Goal: Find specific page/section: Find specific page/section

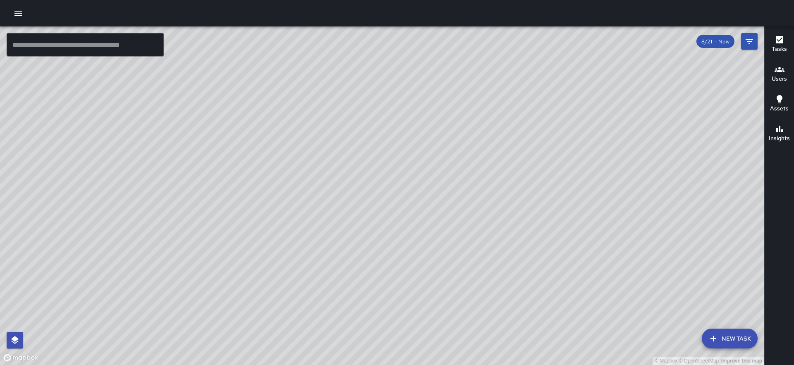
drag, startPoint x: 305, startPoint y: 96, endPoint x: 307, endPoint y: 210, distance: 114.2
click at [307, 210] on div "© Mapbox © OpenStreetMap Improve this map" at bounding box center [382, 195] width 764 height 339
drag, startPoint x: 307, startPoint y: 210, endPoint x: 298, endPoint y: 197, distance: 15.7
click at [298, 197] on div "© Mapbox © OpenStreetMap Improve this map" at bounding box center [382, 195] width 764 height 339
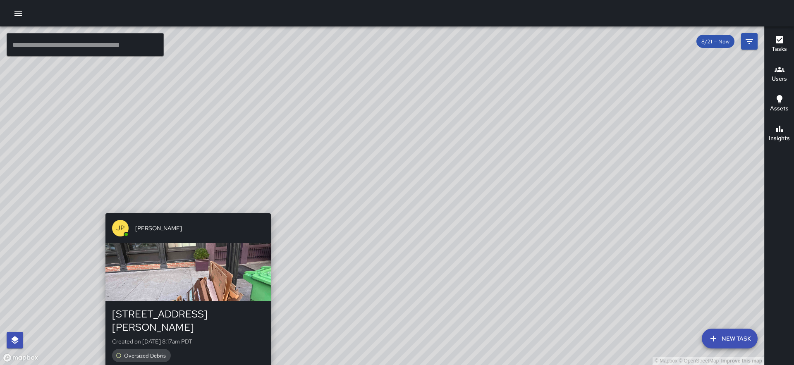
click at [183, 208] on div "© Mapbox © OpenStreetMap Improve this map JP [PERSON_NAME] [STREET_ADDRESS][PER…" at bounding box center [382, 195] width 764 height 339
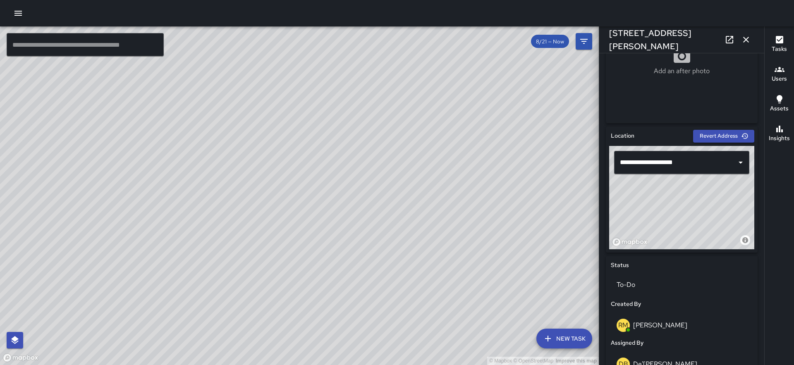
scroll to position [206, 0]
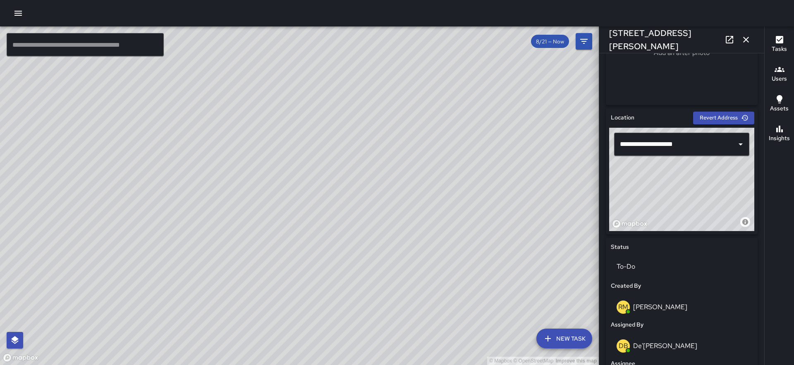
type input "**********"
drag, startPoint x: 701, startPoint y: 191, endPoint x: 673, endPoint y: 201, distance: 30.2
click at [673, 201] on div "© Mapbox © OpenStreetMap Improve this map" at bounding box center [681, 179] width 145 height 103
click at [750, 38] on icon "button" at bounding box center [746, 40] width 10 height 10
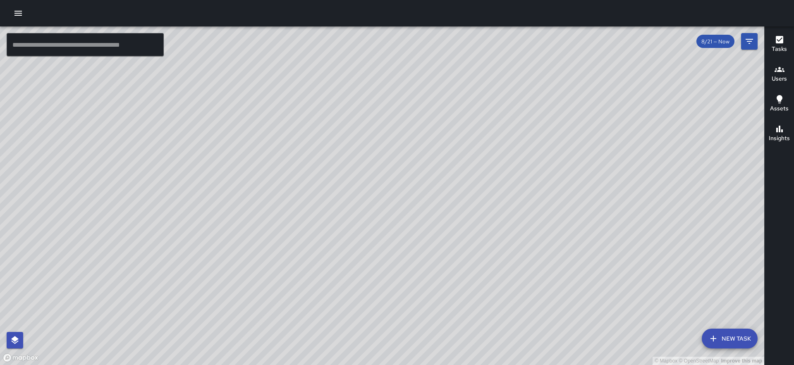
drag, startPoint x: 522, startPoint y: 223, endPoint x: 501, endPoint y: 208, distance: 26.4
click at [501, 208] on div "© Mapbox © OpenStreetMap Improve this map" at bounding box center [382, 195] width 764 height 339
drag, startPoint x: 520, startPoint y: 172, endPoint x: 457, endPoint y: 81, distance: 111.1
click at [457, 81] on div "© Mapbox © OpenStreetMap Improve this map" at bounding box center [382, 195] width 764 height 339
drag, startPoint x: 498, startPoint y: 209, endPoint x: 481, endPoint y: 232, distance: 28.3
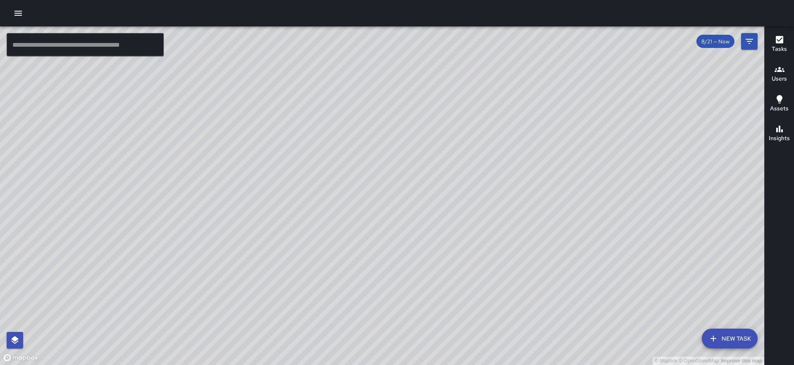
click at [481, 232] on div "© Mapbox © OpenStreetMap Improve this map" at bounding box center [382, 195] width 764 height 339
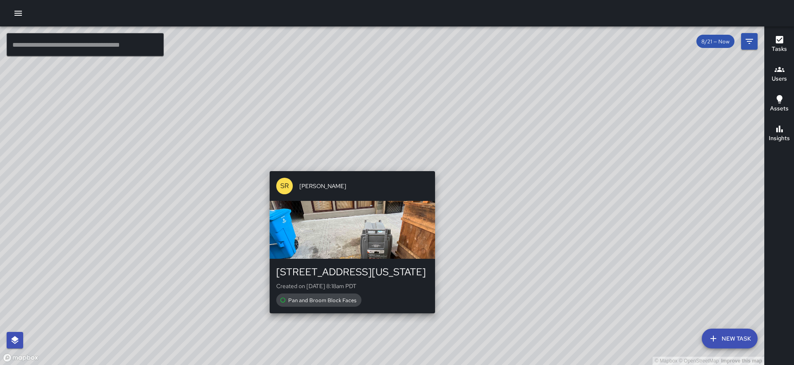
click at [351, 166] on div "© Mapbox © OpenStreetMap Improve this map SR [PERSON_NAME] [STREET_ADDRESS][US_…" at bounding box center [382, 195] width 764 height 339
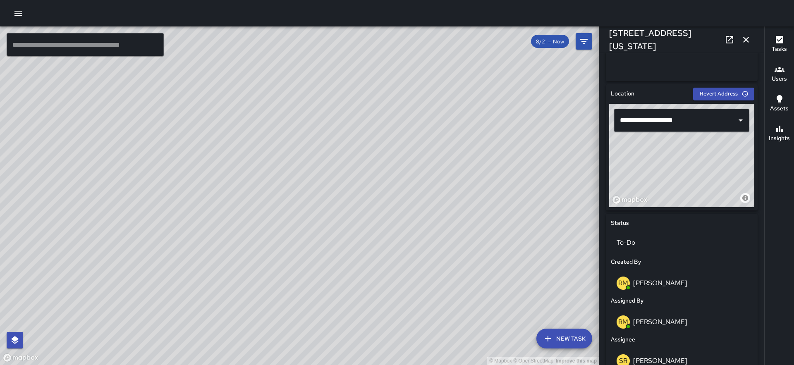
scroll to position [230, 0]
drag, startPoint x: 690, startPoint y: 170, endPoint x: 692, endPoint y: 186, distance: 16.6
click at [692, 186] on div "© Mapbox © OpenStreetMap Improve this map" at bounding box center [681, 156] width 145 height 103
click at [745, 37] on icon "button" at bounding box center [746, 40] width 10 height 10
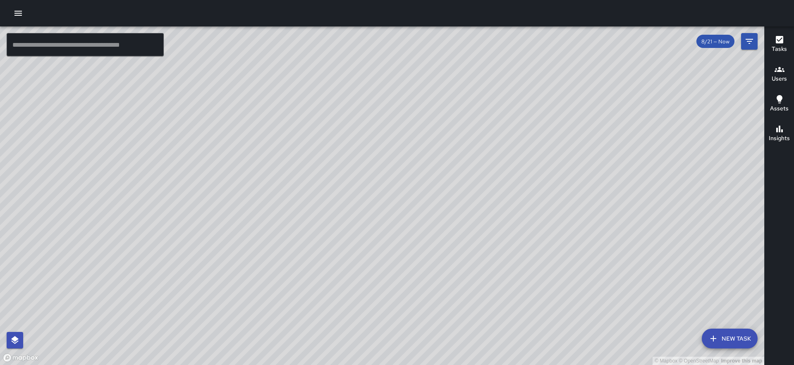
drag, startPoint x: 538, startPoint y: 220, endPoint x: 402, endPoint y: 99, distance: 181.6
click at [402, 99] on div "© Mapbox © OpenStreetMap Improve this map" at bounding box center [382, 195] width 764 height 339
drag, startPoint x: 490, startPoint y: 167, endPoint x: 471, endPoint y: 138, distance: 34.8
click at [471, 138] on div "© Mapbox © OpenStreetMap Improve this map" at bounding box center [382, 195] width 764 height 339
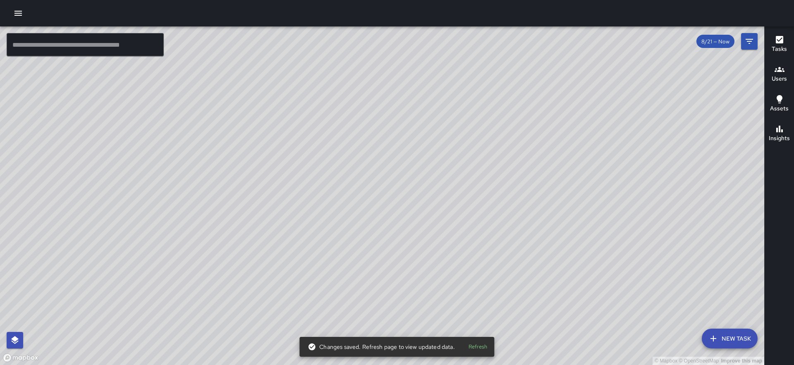
drag, startPoint x: 561, startPoint y: 229, endPoint x: 443, endPoint y: 229, distance: 117.9
click at [443, 229] on div "© Mapbox © OpenStreetMap Improve this map" at bounding box center [382, 195] width 764 height 339
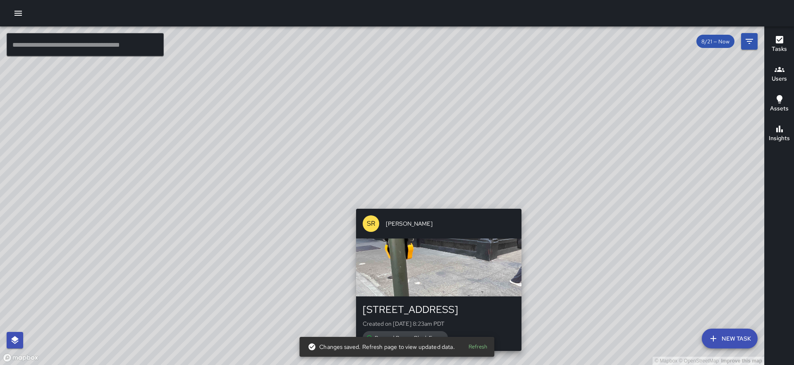
click at [435, 204] on div "© Mapbox © OpenStreetMap Improve this map SR [PERSON_NAME] [STREET_ADDRESS] Cre…" at bounding box center [382, 195] width 764 height 339
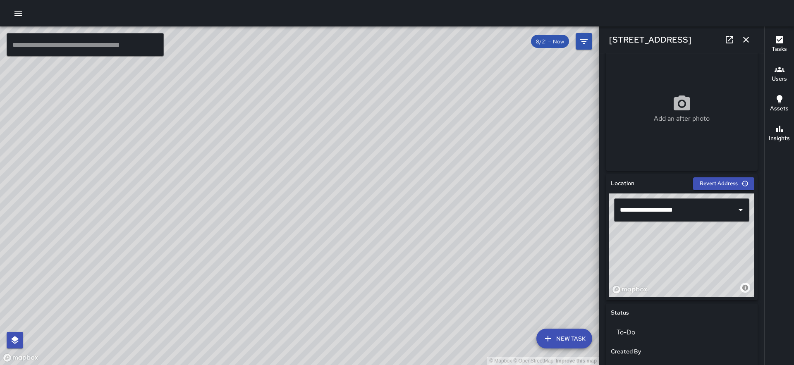
scroll to position [142, 0]
drag, startPoint x: 731, startPoint y: 284, endPoint x: 711, endPoint y: 270, distance: 24.9
click at [711, 270] on div "© Mapbox © OpenStreetMap Improve this map" at bounding box center [681, 243] width 145 height 103
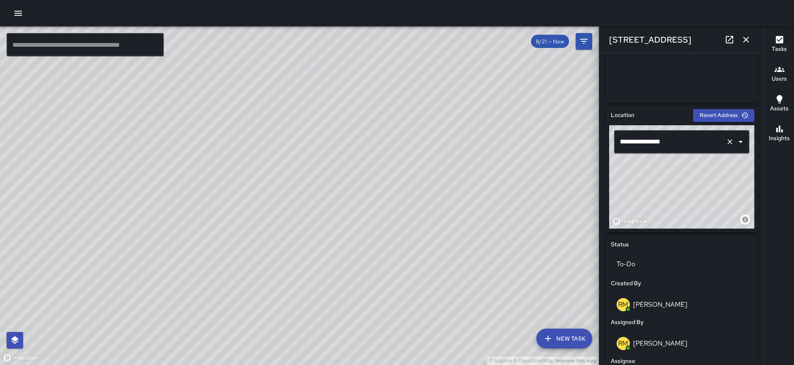
scroll to position [210, 0]
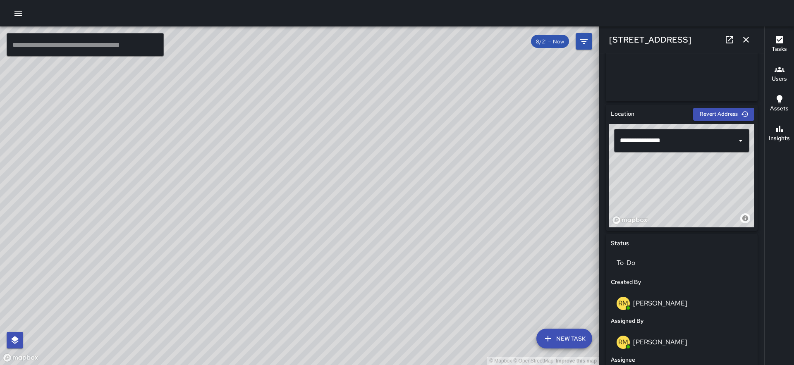
type input "**********"
drag, startPoint x: 701, startPoint y: 189, endPoint x: 702, endPoint y: 196, distance: 6.7
click at [702, 196] on div "© Mapbox © OpenStreetMap Improve this map" at bounding box center [681, 175] width 145 height 103
click at [328, 194] on div "© Mapbox © OpenStreetMap Improve this map KG [PERSON_NAME] [STREET_ADDRESS] Cre…" at bounding box center [299, 195] width 599 height 339
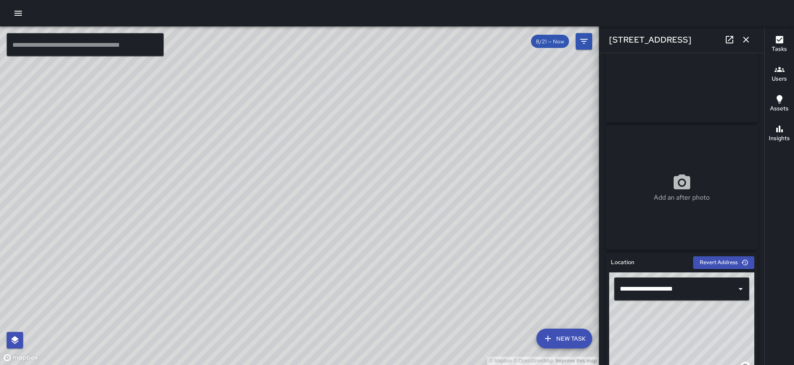
scroll to position [65, 0]
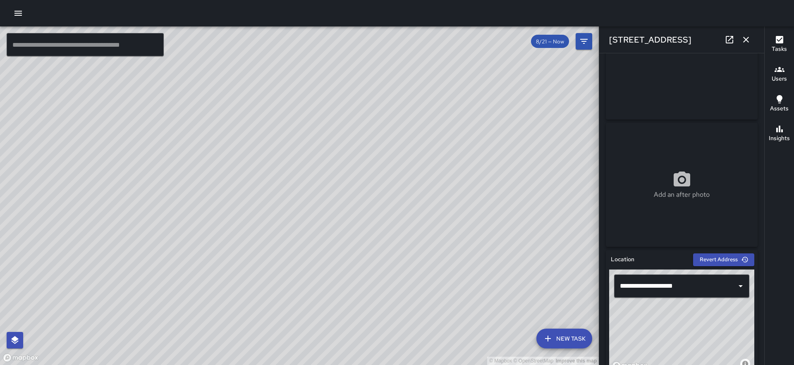
click at [308, 189] on div "© Mapbox © OpenStreetMap Improve this map KG [PERSON_NAME] [STREET_ADDRESS] Cre…" at bounding box center [299, 195] width 599 height 339
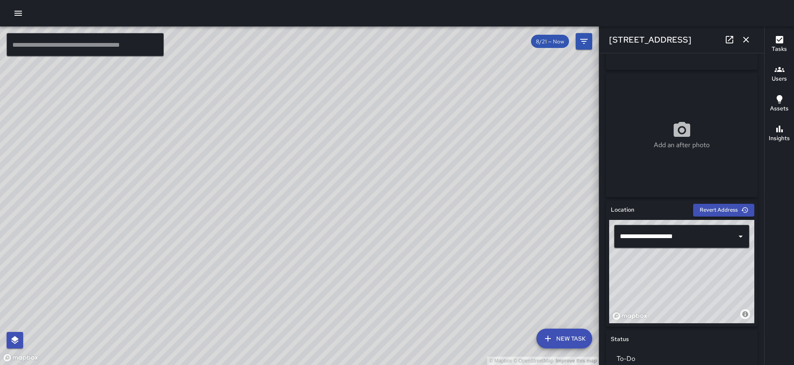
scroll to position [116, 0]
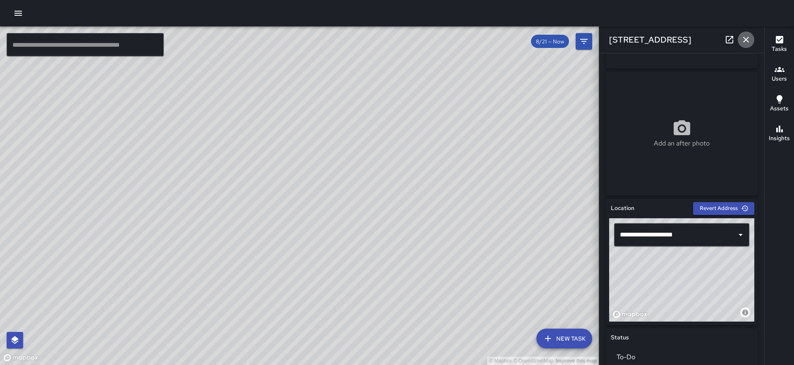
click at [748, 38] on icon "button" at bounding box center [746, 40] width 10 height 10
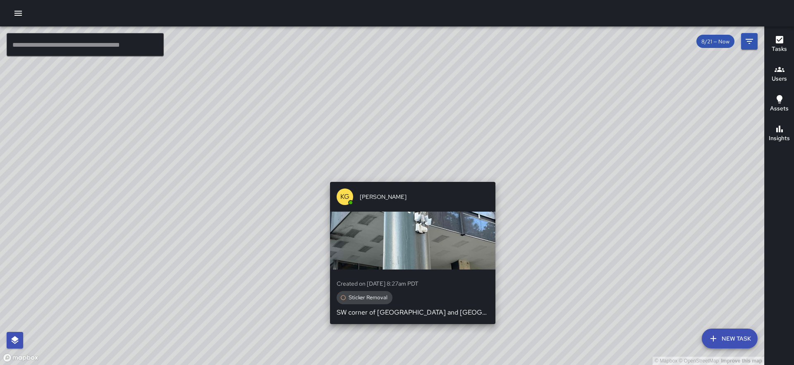
click at [493, 176] on div "© Mapbox © OpenStreetMap Improve this map KG [PERSON_NAME] Created on [DATE] 8:…" at bounding box center [382, 195] width 764 height 339
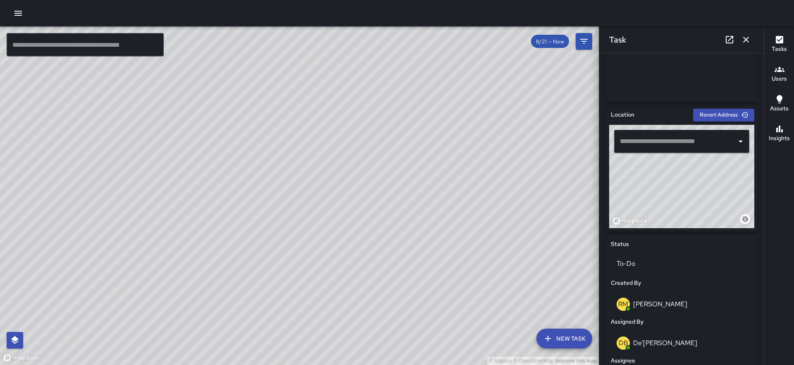
scroll to position [186, 0]
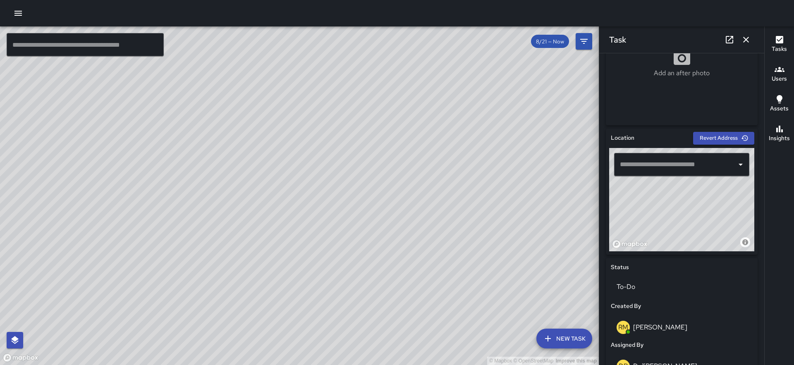
type input "**********"
drag, startPoint x: 703, startPoint y: 201, endPoint x: 707, endPoint y: 187, distance: 15.1
click at [707, 187] on div "© Mapbox © OpenStreetMap Improve this map" at bounding box center [681, 199] width 145 height 103
click at [749, 41] on icon "button" at bounding box center [746, 40] width 10 height 10
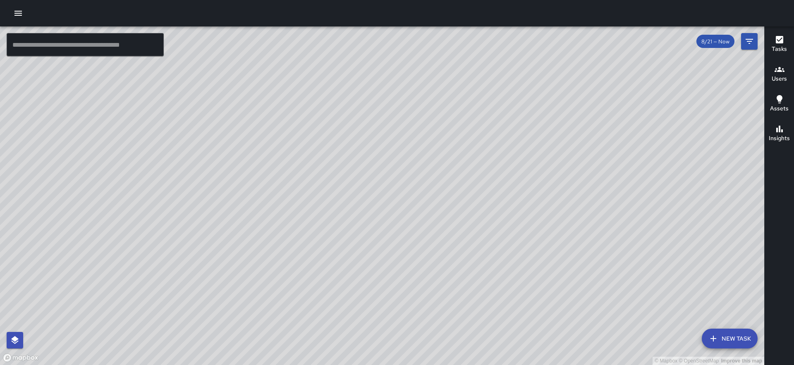
drag, startPoint x: 589, startPoint y: 237, endPoint x: 532, endPoint y: 174, distance: 84.9
click at [532, 175] on div "© Mapbox © OpenStreetMap Improve this map" at bounding box center [382, 195] width 764 height 339
drag, startPoint x: 594, startPoint y: 197, endPoint x: 511, endPoint y: 124, distance: 109.9
click at [511, 124] on div "© Mapbox © OpenStreetMap Improve this map" at bounding box center [382, 195] width 764 height 339
drag, startPoint x: 404, startPoint y: 285, endPoint x: 588, endPoint y: 68, distance: 283.5
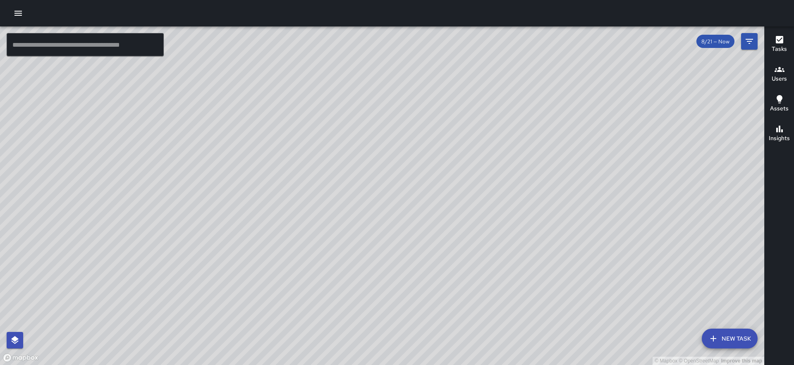
click at [588, 68] on div "© Mapbox © OpenStreetMap Improve this map" at bounding box center [382, 195] width 764 height 339
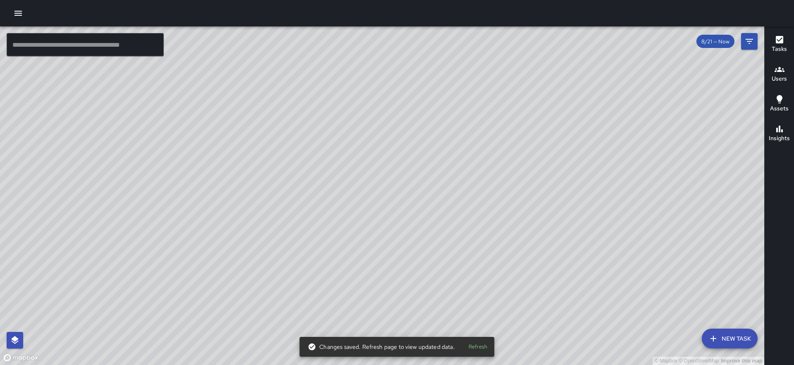
drag, startPoint x: 407, startPoint y: 302, endPoint x: 512, endPoint y: 189, distance: 153.7
click at [512, 189] on div "© Mapbox © OpenStreetMap Improve this map" at bounding box center [382, 195] width 764 height 339
drag, startPoint x: 400, startPoint y: 261, endPoint x: 578, endPoint y: 174, distance: 197.4
click at [578, 174] on div "© Mapbox © OpenStreetMap Improve this map" at bounding box center [382, 195] width 764 height 339
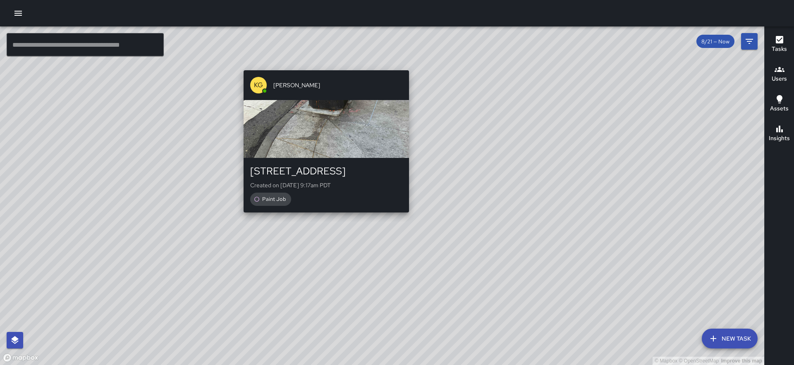
click at [322, 219] on div "© Mapbox © OpenStreetMap Improve this map KG [PERSON_NAME] 2 Trinity Place Crea…" at bounding box center [382, 195] width 764 height 339
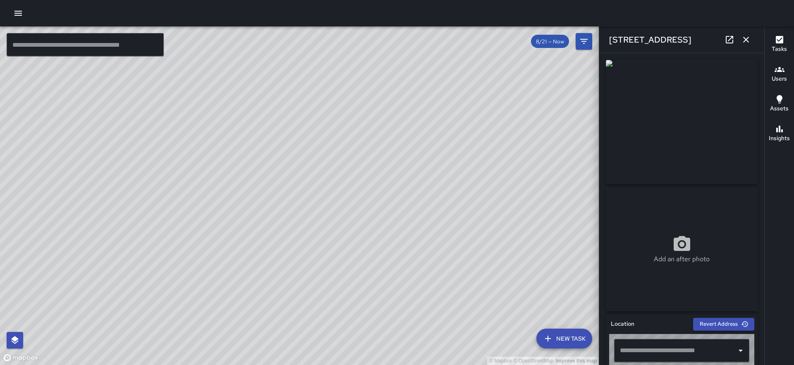
type input "**********"
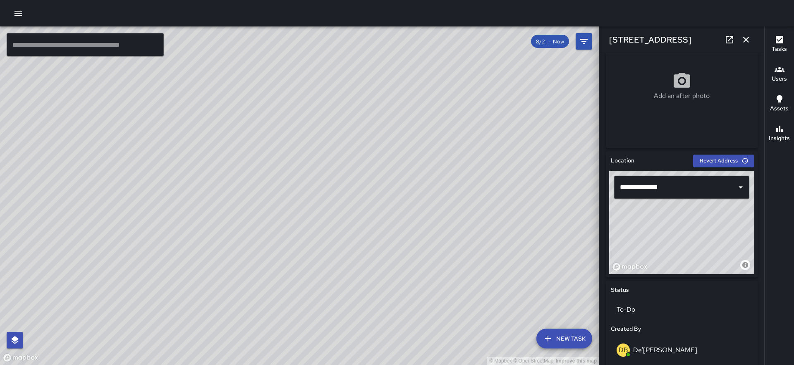
scroll to position [0, 0]
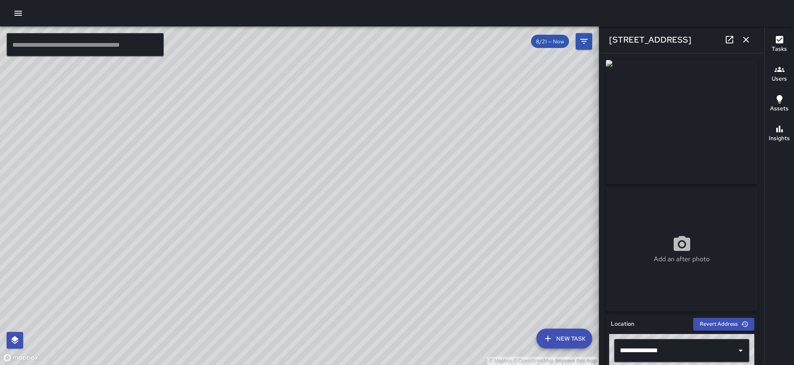
click at [747, 39] on icon "button" at bounding box center [746, 40] width 10 height 10
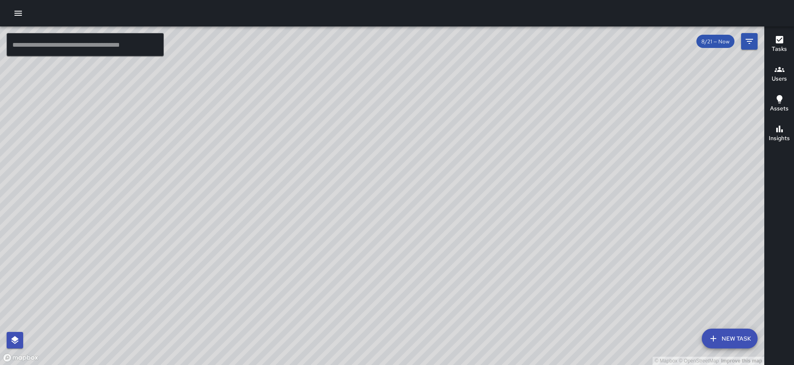
drag, startPoint x: 388, startPoint y: 235, endPoint x: 336, endPoint y: 362, distance: 137.6
click at [336, 362] on div "© Mapbox © OpenStreetMap Improve this map" at bounding box center [382, 195] width 764 height 339
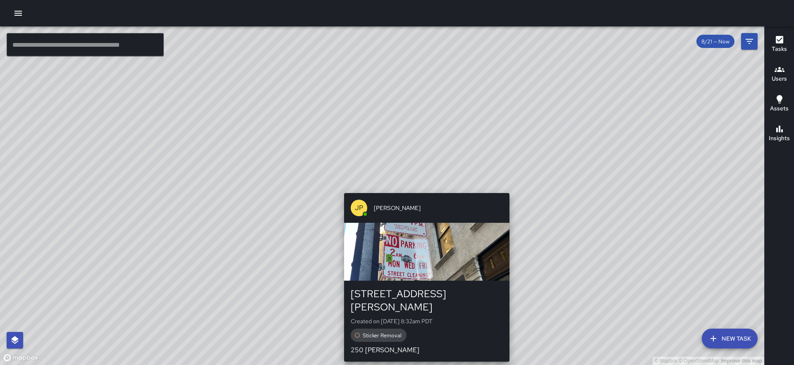
click at [425, 188] on div "© Mapbox © OpenStreetMap Improve this map JP [PERSON_NAME] [STREET_ADDRESS][PER…" at bounding box center [382, 195] width 764 height 339
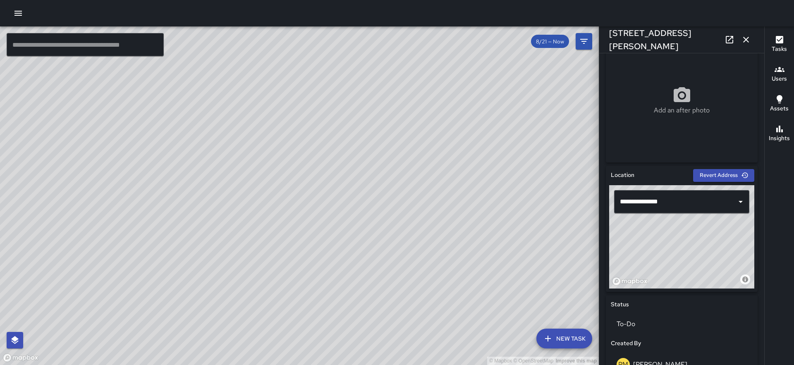
scroll to position [149, 0]
drag, startPoint x: 695, startPoint y: 240, endPoint x: 699, endPoint y: 254, distance: 14.0
click at [699, 254] on div "© Mapbox © OpenStreetMap Improve this map" at bounding box center [681, 236] width 145 height 103
type input "**********"
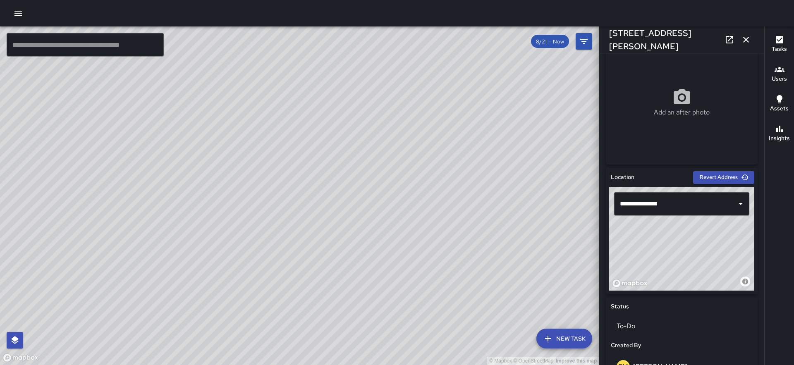
scroll to position [0, 0]
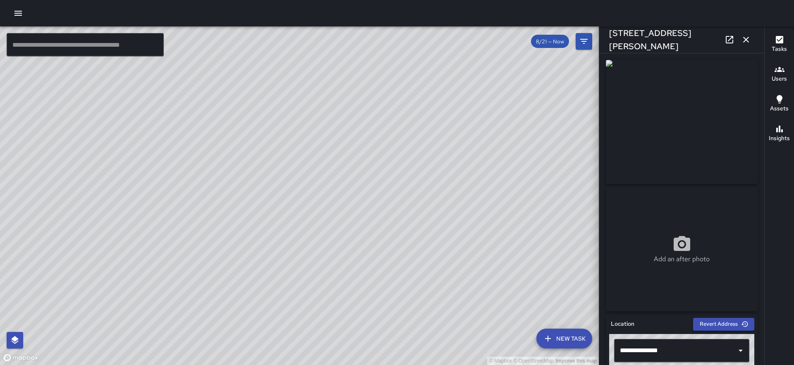
click at [747, 37] on icon "button" at bounding box center [746, 40] width 10 height 10
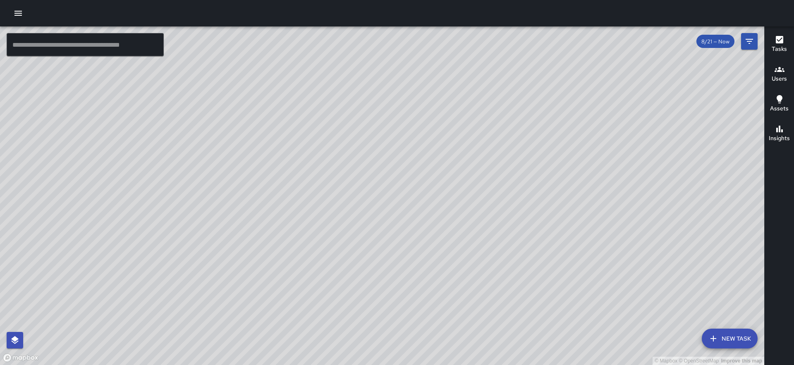
drag, startPoint x: 428, startPoint y: 153, endPoint x: 433, endPoint y: 160, distance: 8.5
click at [433, 160] on div "© Mapbox © OpenStreetMap Improve this map" at bounding box center [382, 195] width 764 height 339
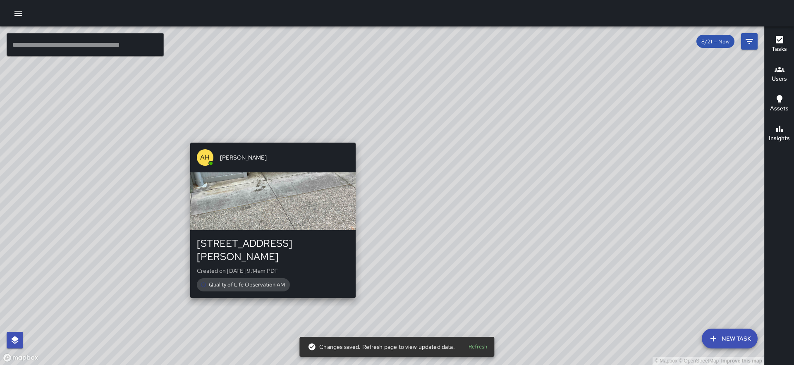
click at [267, 139] on div "AH [PERSON_NAME] [STREET_ADDRESS][PERSON_NAME] Created on [DATE] 9:14am PDT Qua…" at bounding box center [273, 220] width 172 height 162
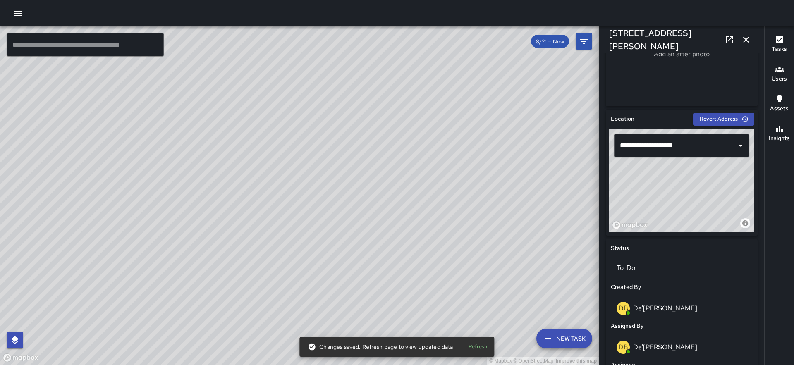
scroll to position [440, 0]
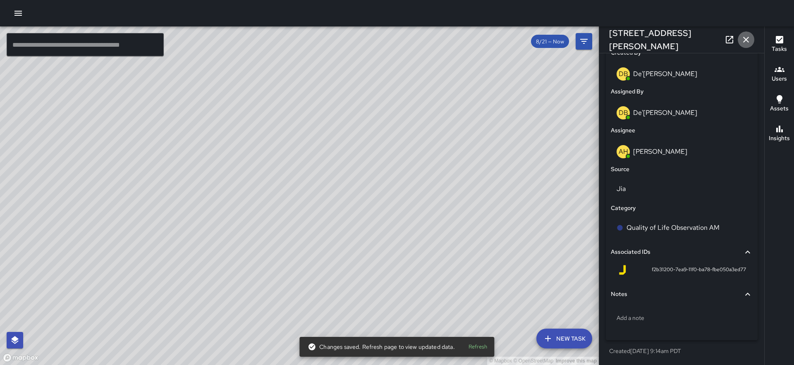
click at [746, 41] on icon "button" at bounding box center [746, 40] width 10 height 10
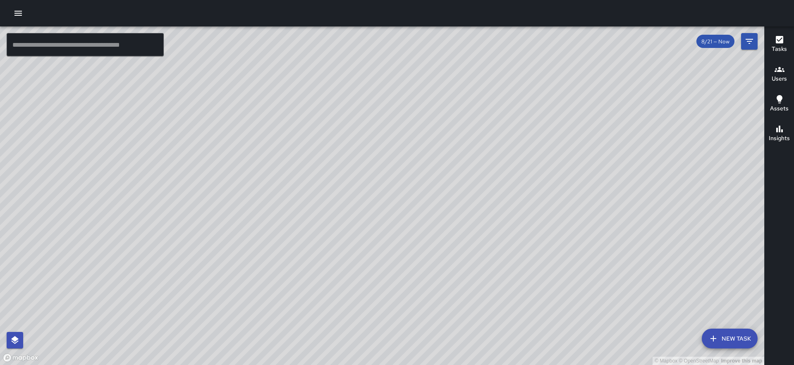
drag, startPoint x: 620, startPoint y: 175, endPoint x: 436, endPoint y: 191, distance: 183.9
click at [436, 191] on div "© Mapbox © OpenStreetMap Improve this map" at bounding box center [382, 195] width 764 height 339
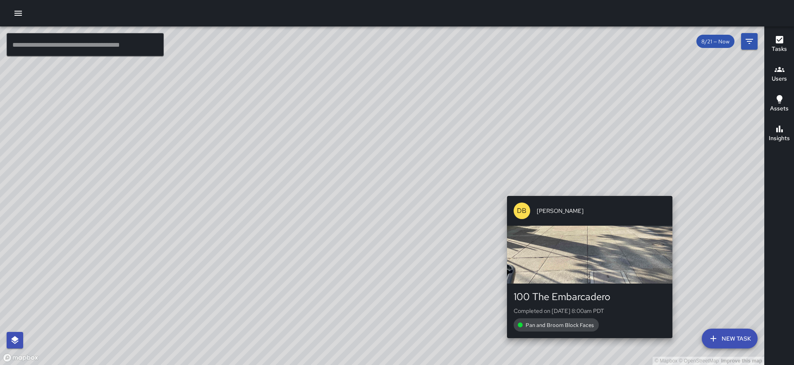
click at [585, 191] on div "© Mapbox © OpenStreetMap Improve this map DB [PERSON_NAME] 100 The Embarcadero …" at bounding box center [382, 195] width 764 height 339
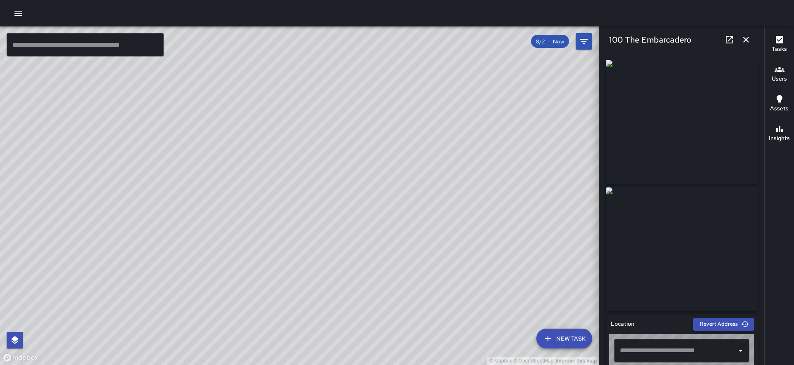
type input "**********"
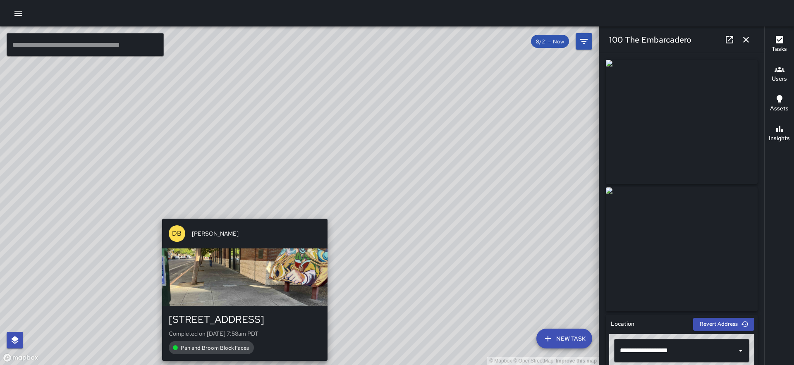
click at [240, 213] on div "© Mapbox © OpenStreetMap Improve this map DB [PERSON_NAME][GEOGRAPHIC_DATA][STR…" at bounding box center [299, 195] width 599 height 339
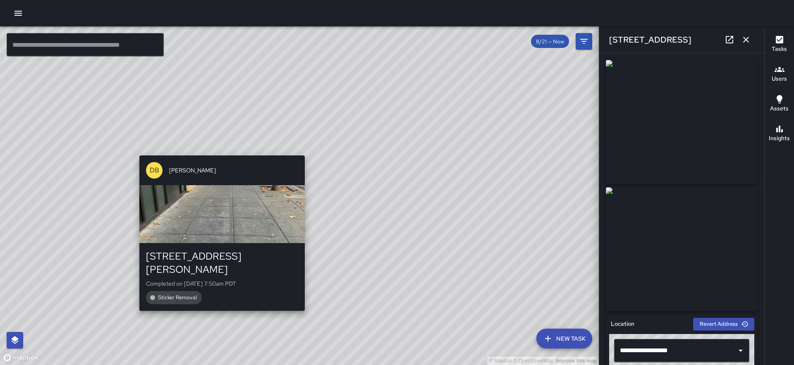
click at [215, 148] on div "© Mapbox © OpenStreetMap Improve this map DB [PERSON_NAME] [STREET_ADDRESS][PER…" at bounding box center [299, 195] width 599 height 339
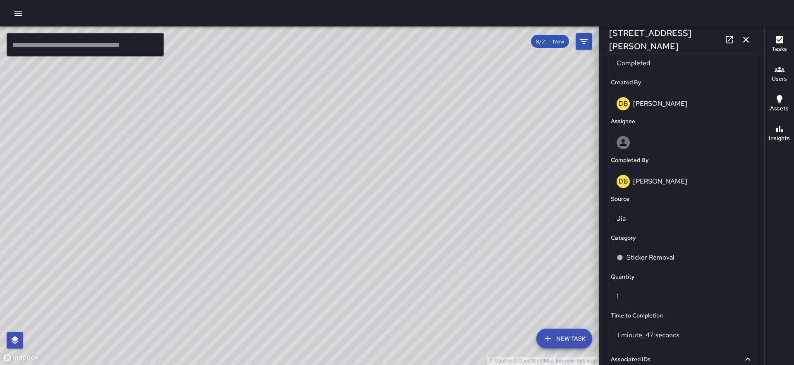
scroll to position [406, 0]
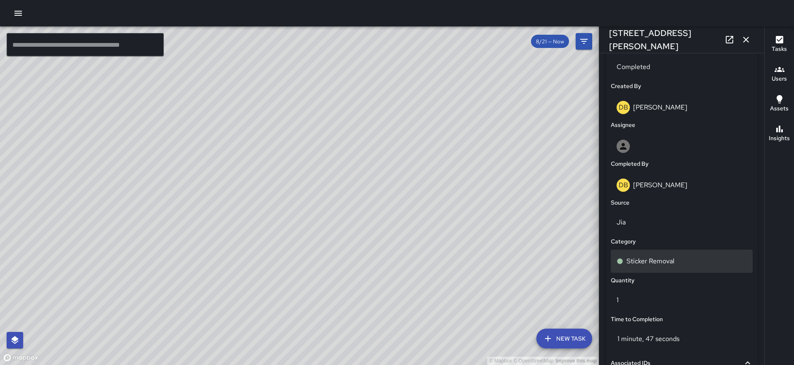
click at [643, 263] on p "Sticker Removal" at bounding box center [651, 261] width 48 height 10
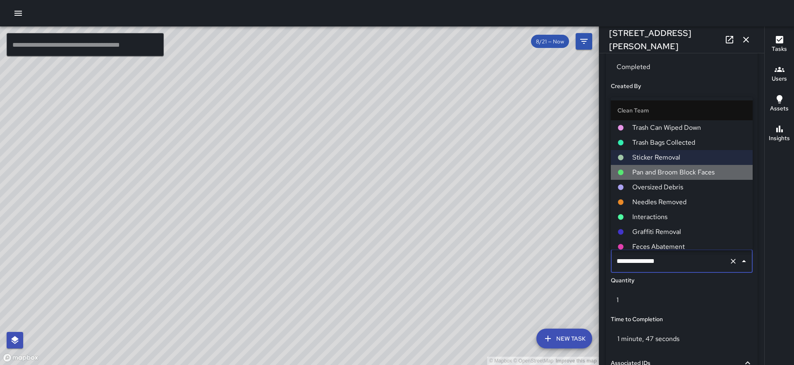
click at [667, 170] on span "Pan and Broom Block Faces" at bounding box center [689, 173] width 114 height 10
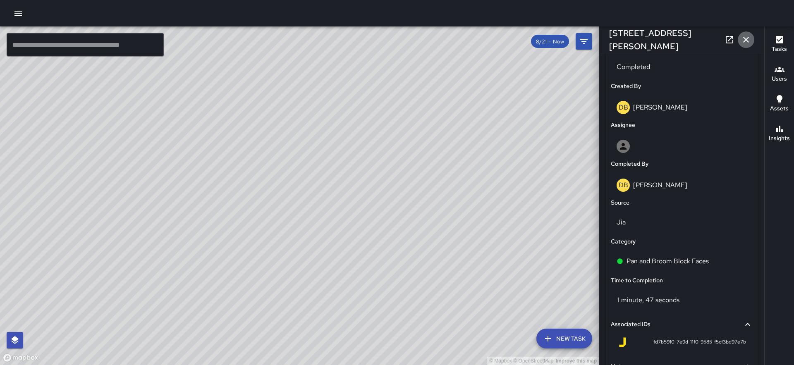
click at [742, 39] on icon "button" at bounding box center [746, 40] width 10 height 10
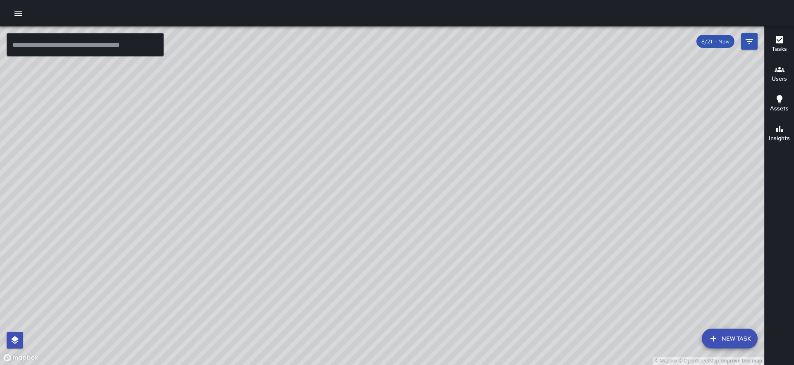
drag, startPoint x: 183, startPoint y: 198, endPoint x: 378, endPoint y: 93, distance: 220.8
click at [378, 93] on div "© Mapbox © OpenStreetMap Improve this map" at bounding box center [382, 195] width 764 height 339
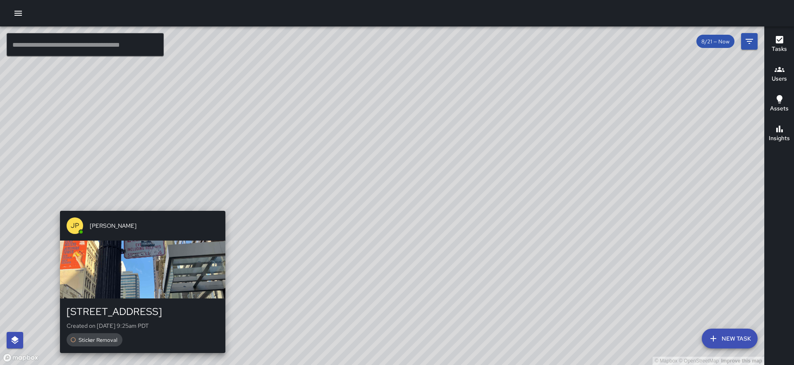
click at [139, 206] on div "© Mapbox © OpenStreetMap Improve this map JP [PERSON_NAME] [STREET_ADDRESS] Cre…" at bounding box center [382, 195] width 764 height 339
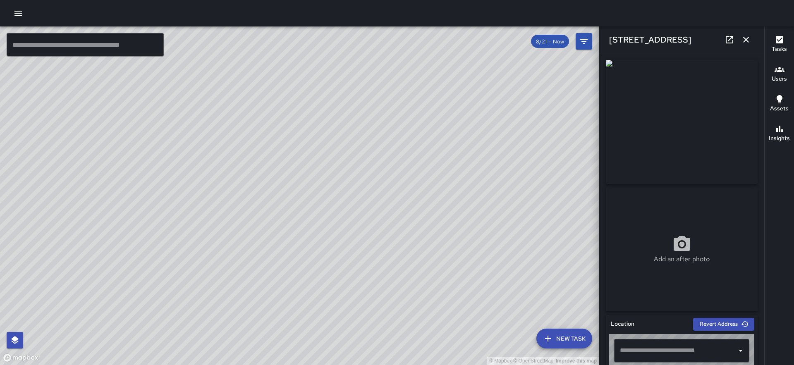
type input "**********"
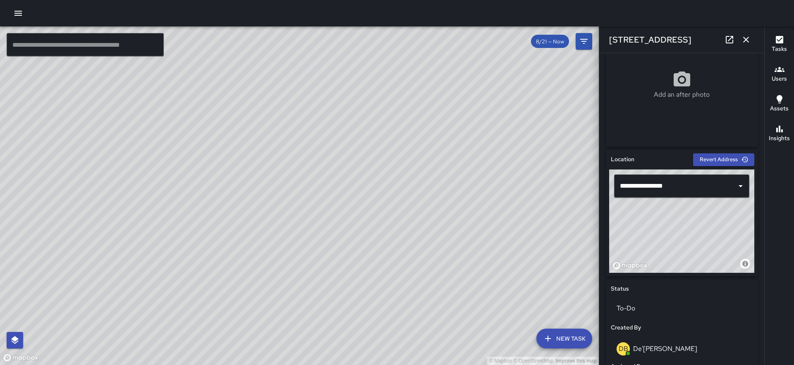
scroll to position [440, 0]
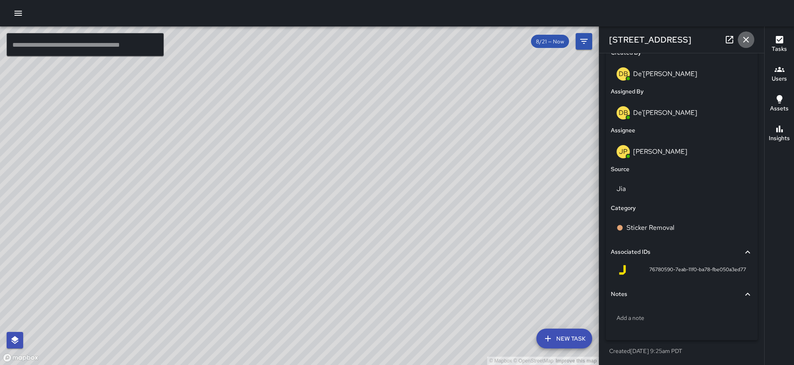
click at [742, 37] on icon "button" at bounding box center [746, 40] width 10 height 10
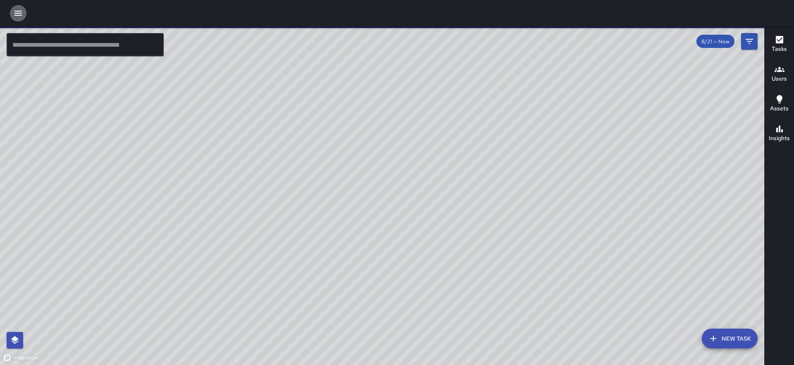
click at [17, 13] on icon "button" at bounding box center [17, 13] width 7 height 5
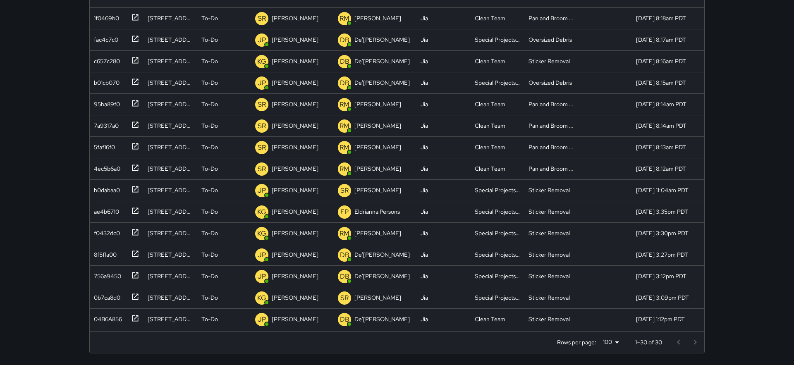
scroll to position [318, 0]
